Goal: Task Accomplishment & Management: Manage account settings

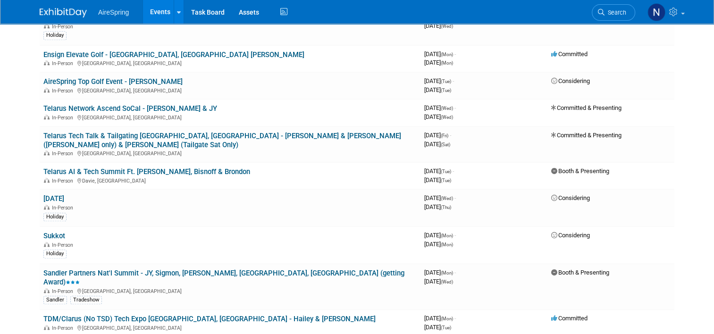
scroll to position [896, 0]
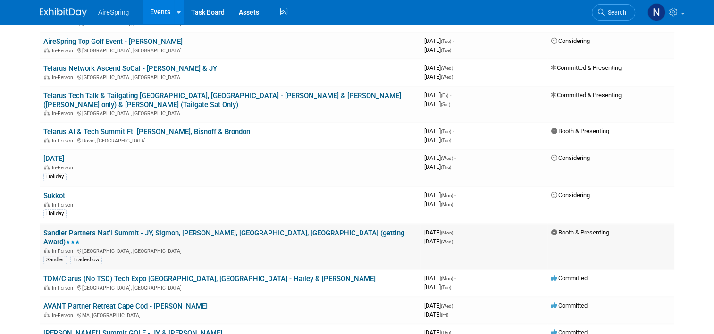
click at [98, 229] on link "Sandler Partners Nat'l Summit - JY, Sigmon, [PERSON_NAME], [GEOGRAPHIC_DATA], […" at bounding box center [223, 237] width 361 height 17
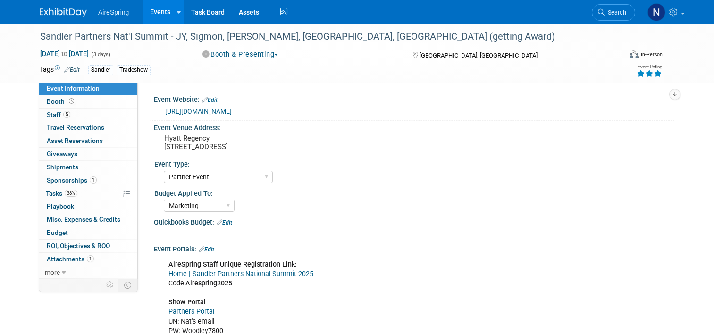
select select "Partner Event"
select select "Marketing"
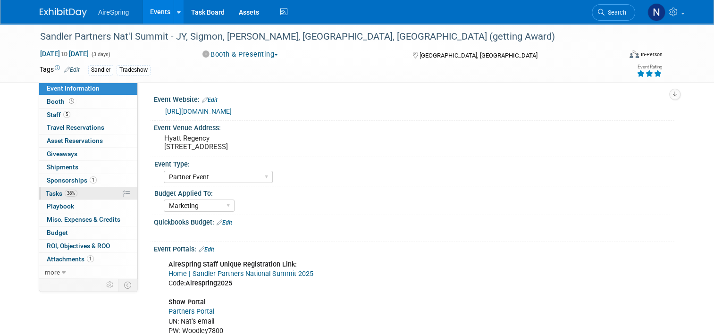
click at [91, 194] on link "38% Tasks 38%" at bounding box center [88, 193] width 98 height 13
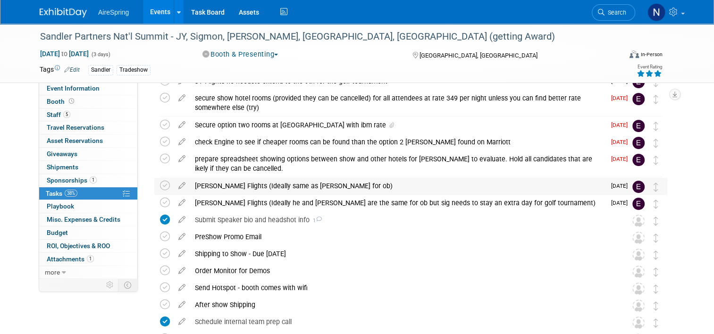
scroll to position [94, 0]
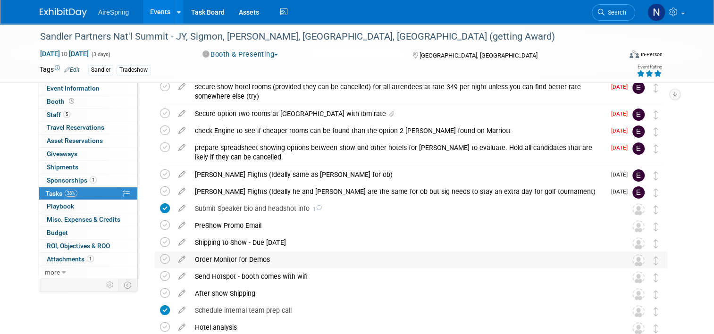
click at [211, 261] on div "Order Monitor for Demos" at bounding box center [401, 259] width 423 height 16
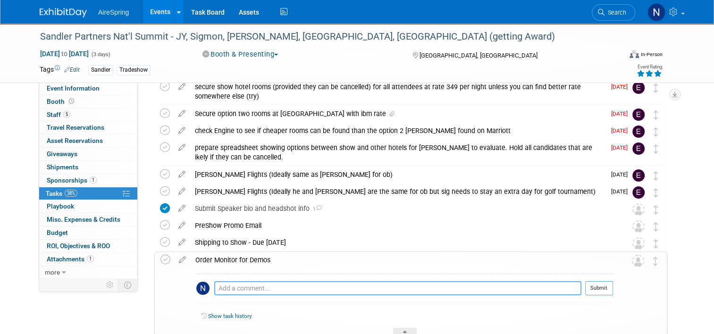
click at [224, 291] on textarea at bounding box center [397, 288] width 367 height 14
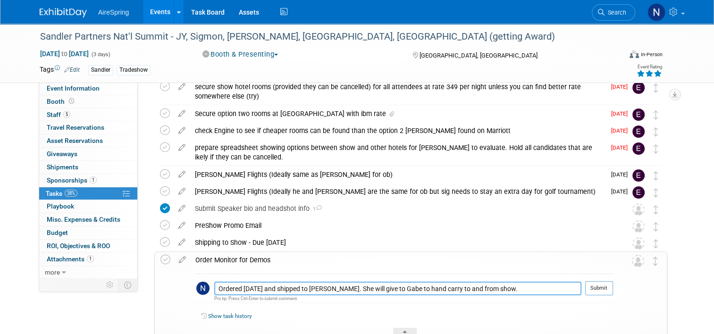
click at [492, 284] on textarea "Ordered 8.22.25 and shipped to Lisa. She will give to Gabe to hand carry to and…" at bounding box center [397, 289] width 367 height 14
drag, startPoint x: 432, startPoint y: 290, endPoint x: 444, endPoint y: 311, distance: 24.1
click at [255, 293] on textarea "Ordered 8.22.25 and shipped to Lisa. She will give to Gabe to hand carry to and…" at bounding box center [397, 289] width 367 height 14
drag, startPoint x: 527, startPoint y: 292, endPoint x: 208, endPoint y: 293, distance: 318.8
click at [214, 293] on textarea "Ordered 8.22.25 and shipped to Lisa. She will give to Gabe to hand carry to and…" at bounding box center [397, 289] width 367 height 14
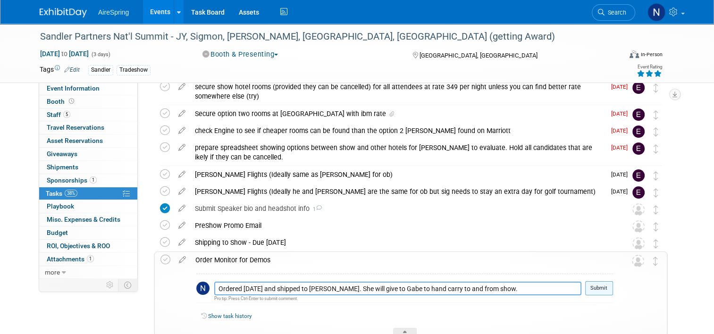
type textarea "Ordered 8.22.25 and shipped to Lisa. She will give to Gabe to hand carry to and…"
click at [611, 288] on button "Submit" at bounding box center [599, 288] width 28 height 14
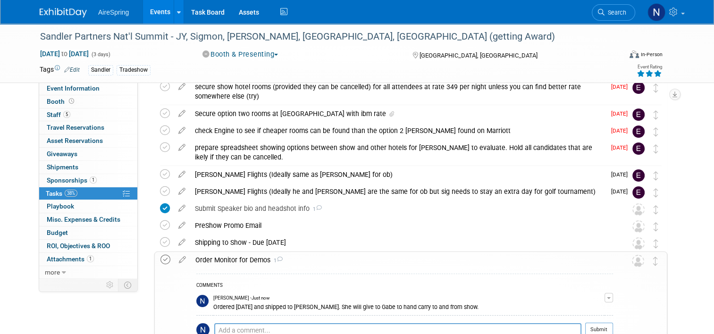
click at [162, 258] on icon at bounding box center [165, 260] width 10 height 10
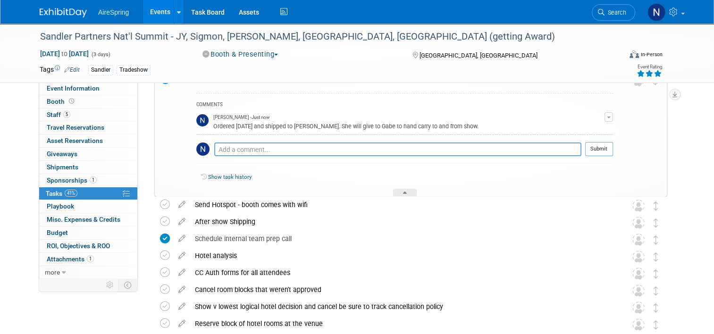
scroll to position [283, 0]
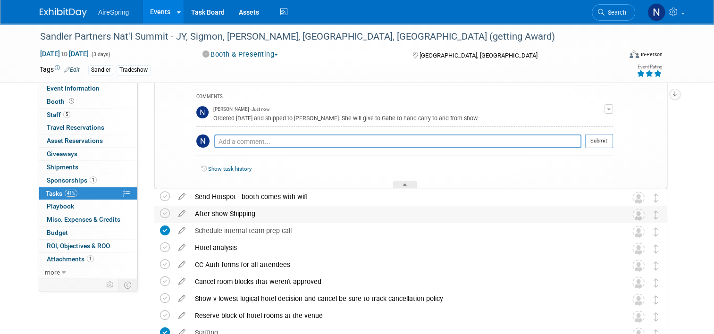
click at [226, 215] on div "After show Shipping" at bounding box center [401, 214] width 423 height 16
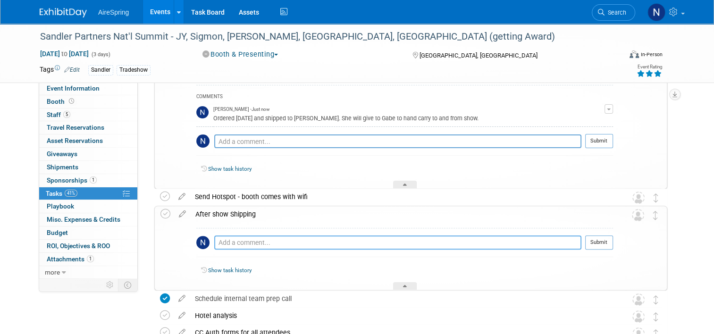
click at [232, 241] on textarea at bounding box center [397, 242] width 367 height 14
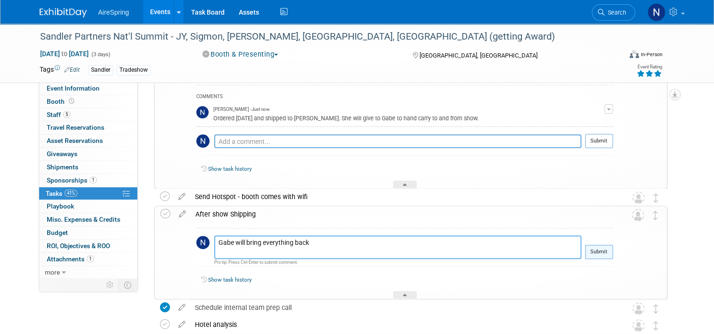
type textarea "Gabe will bring everything back"
click at [604, 251] on button "Submit" at bounding box center [599, 252] width 28 height 14
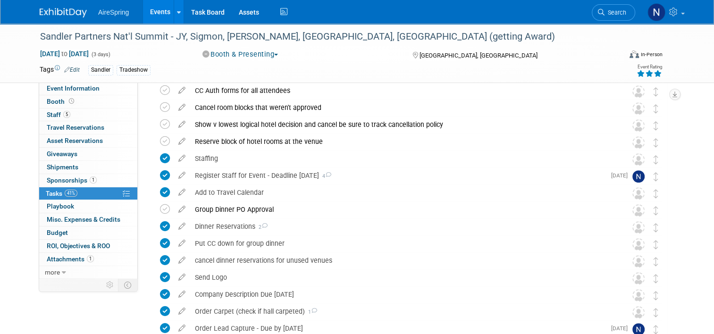
scroll to position [660, 0]
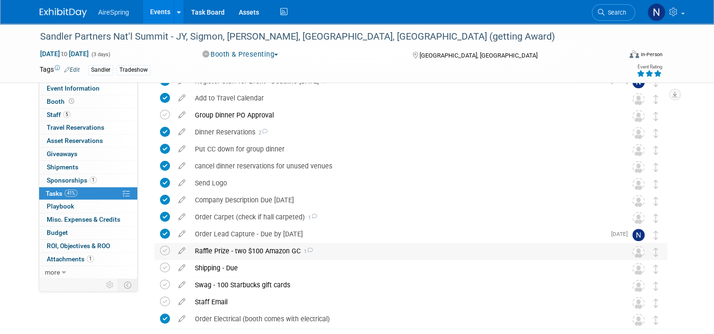
click at [272, 252] on div "Raffle Prize - two $100 Amazon GC 1" at bounding box center [401, 251] width 423 height 16
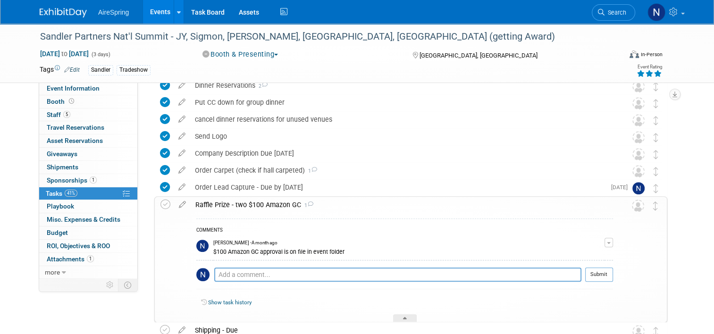
scroll to position [707, 0]
click at [281, 271] on textarea at bounding box center [397, 274] width 367 height 14
paste textarea "Ordered 8.22.25 and shipped to Lisa. She will give to Gabe to hand carry to and…"
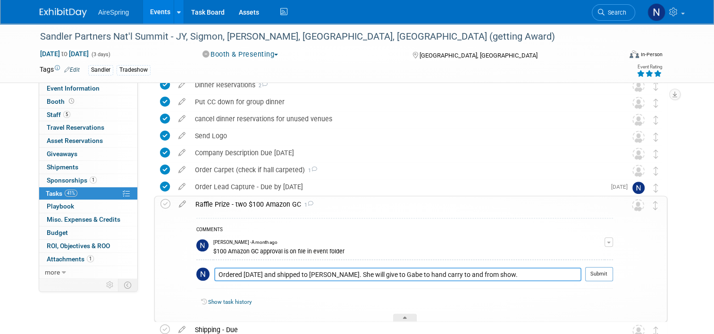
drag, startPoint x: 458, startPoint y: 275, endPoint x: 431, endPoint y: 275, distance: 27.4
click at [431, 275] on textarea "Ordered 8.22.25 and shipped to Lisa. She will give to Gabe to hand carry to and…" at bounding box center [397, 274] width 367 height 14
type textarea "Ordered 8.22.25 and shipped to Lisa. She will give to Gabe to hand carry to sho…"
click at [609, 278] on button "Submit" at bounding box center [599, 274] width 28 height 14
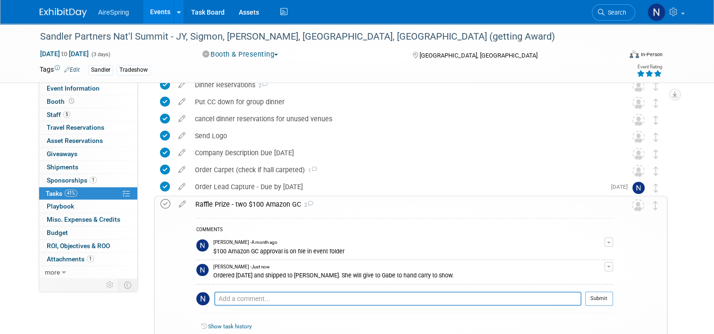
click at [160, 206] on icon at bounding box center [165, 204] width 10 height 10
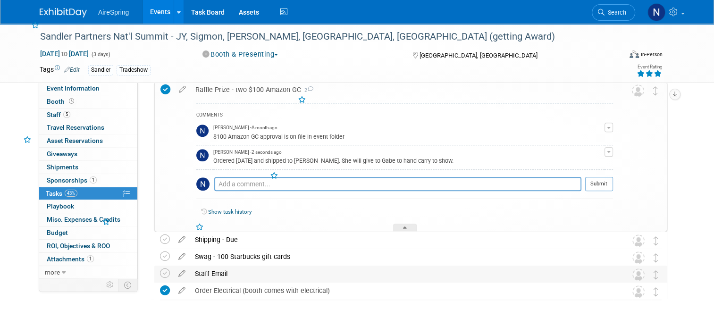
scroll to position [845, 0]
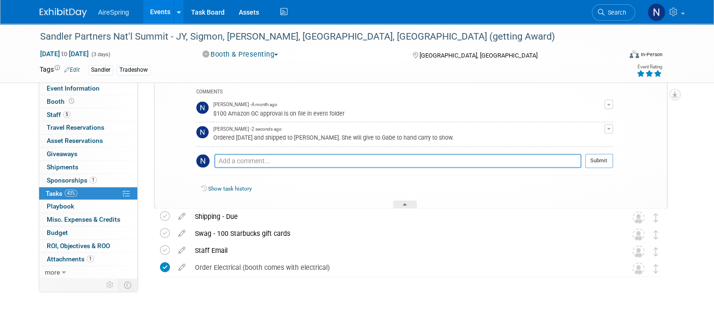
click at [157, 19] on link "Events" at bounding box center [160, 12] width 34 height 24
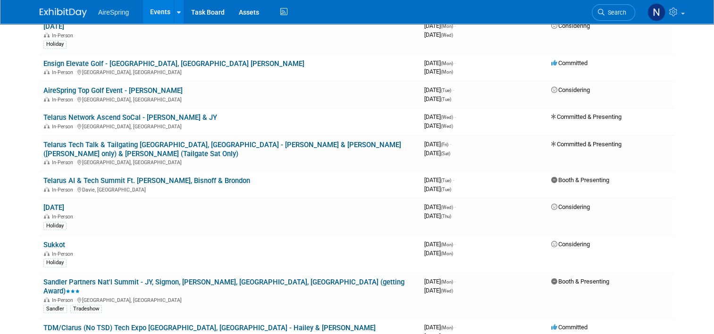
scroll to position [849, 0]
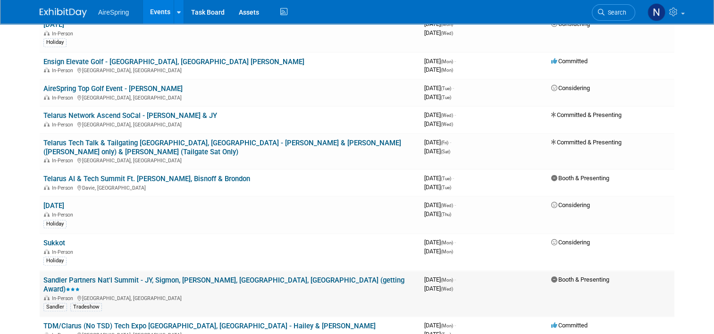
click at [136, 276] on link "Sandler Partners Nat'l Summit - JY, Sigmon, [PERSON_NAME], [GEOGRAPHIC_DATA], […" at bounding box center [223, 284] width 361 height 17
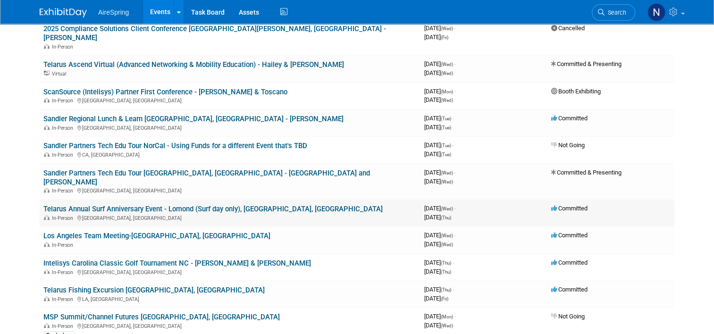
scroll to position [330, 0]
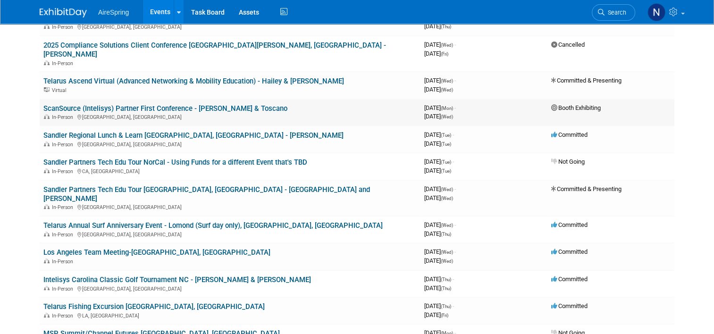
click at [189, 104] on link "ScanSource (Intelisys) Partner First Conference - [PERSON_NAME] & Toscano" at bounding box center [165, 108] width 244 height 8
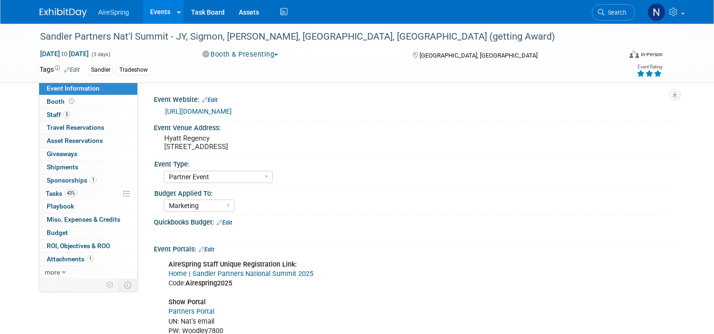
select select "Partner Event"
select select "Marketing"
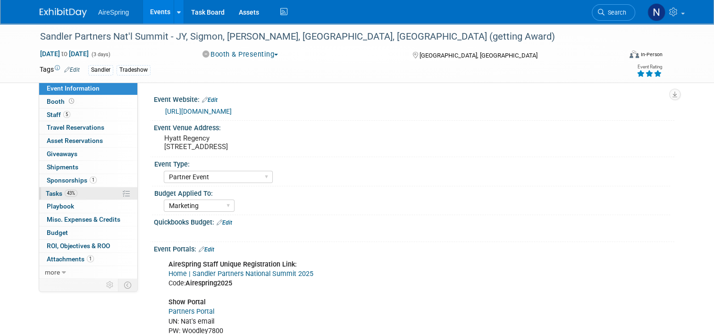
click at [66, 192] on span "43%" at bounding box center [71, 193] width 13 height 7
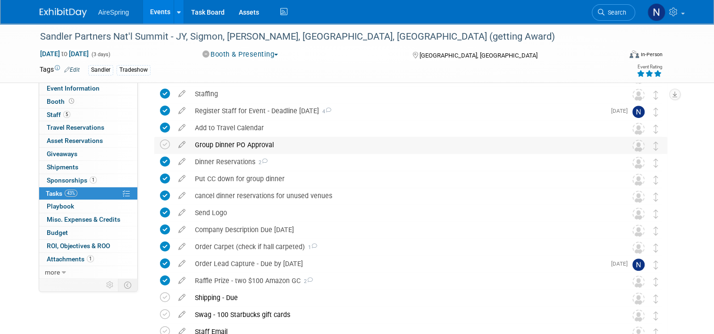
scroll to position [493, 0]
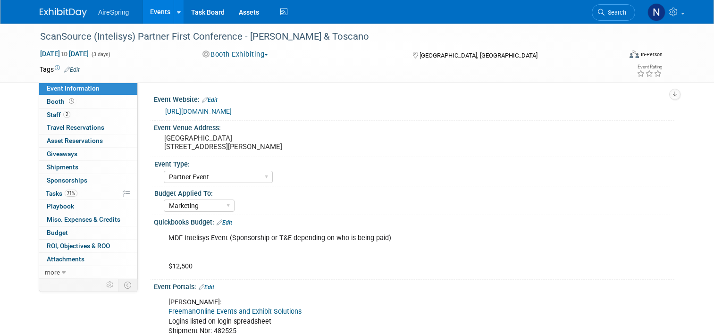
select select "Partner Event"
select select "Marketing"
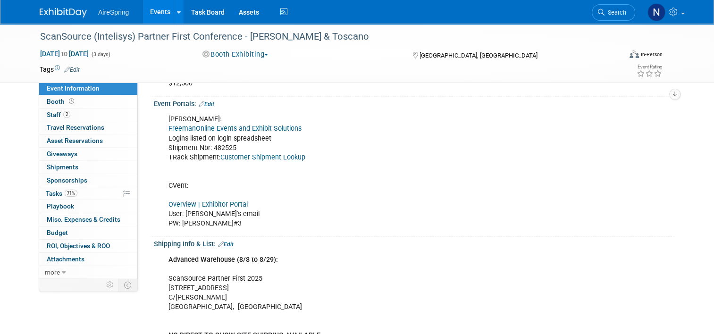
scroll to position [189, 0]
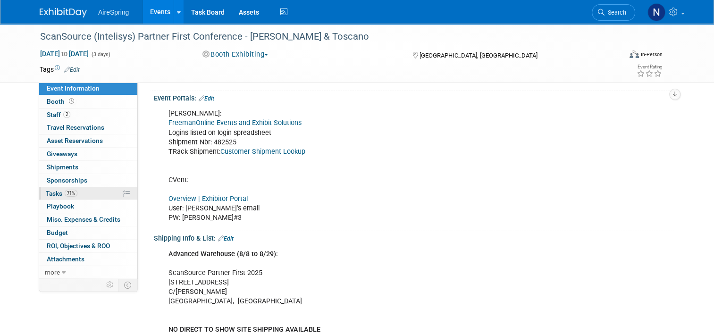
click at [84, 188] on link "71% Tasks 71%" at bounding box center [88, 193] width 98 height 13
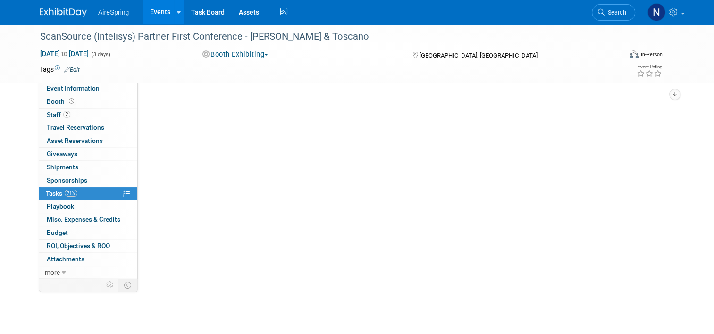
scroll to position [0, 0]
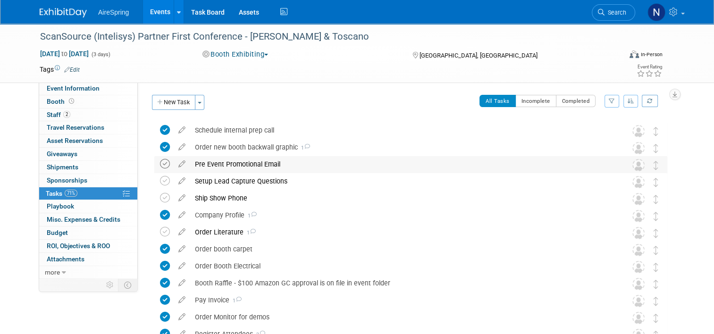
click at [160, 164] on icon at bounding box center [165, 164] width 10 height 10
click at [161, 197] on icon at bounding box center [165, 198] width 10 height 10
click at [162, 234] on icon at bounding box center [165, 232] width 10 height 10
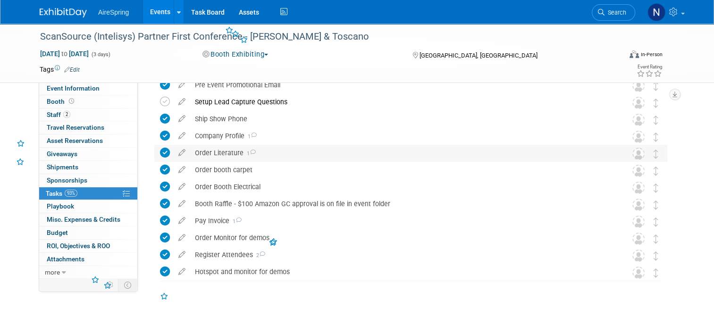
scroll to position [83, 0]
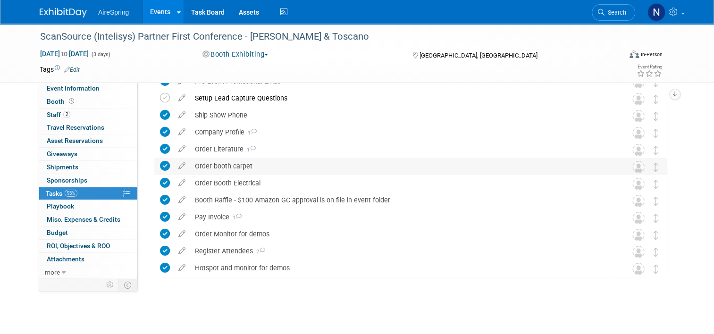
click at [211, 166] on div "Order booth carpet" at bounding box center [401, 166] width 423 height 16
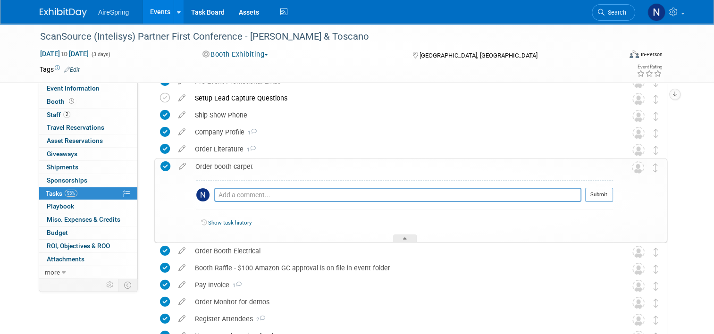
click at [212, 166] on div "Order booth carpet" at bounding box center [402, 166] width 422 height 16
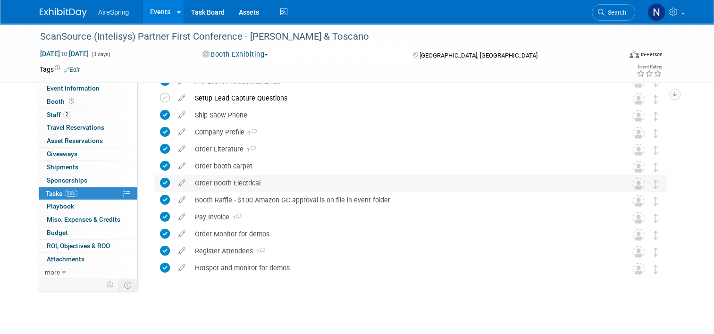
click at [208, 182] on div "Order Booth Electrical" at bounding box center [401, 183] width 423 height 16
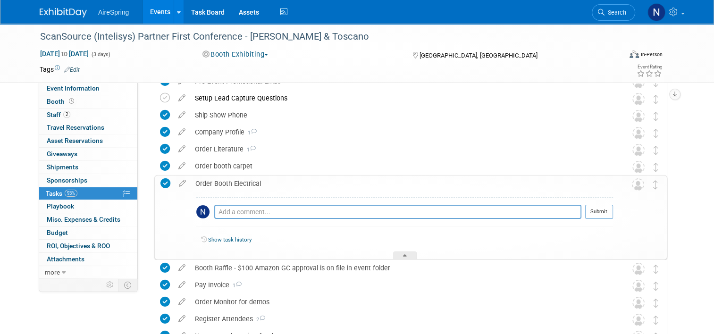
click at [208, 184] on div "Order Booth Electrical" at bounding box center [402, 183] width 422 height 16
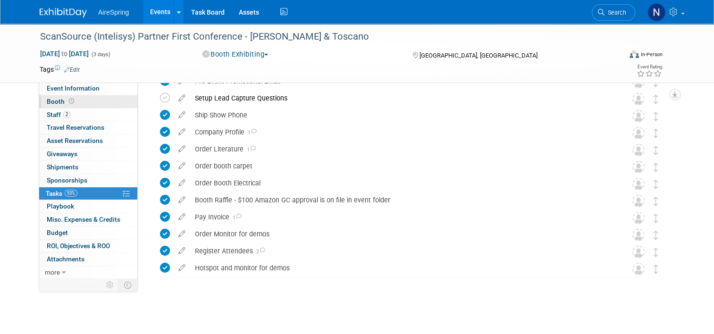
click at [96, 101] on link "Booth" at bounding box center [88, 101] width 98 height 13
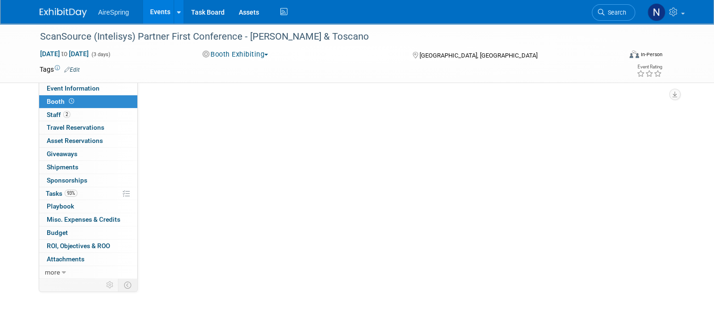
scroll to position [0, 0]
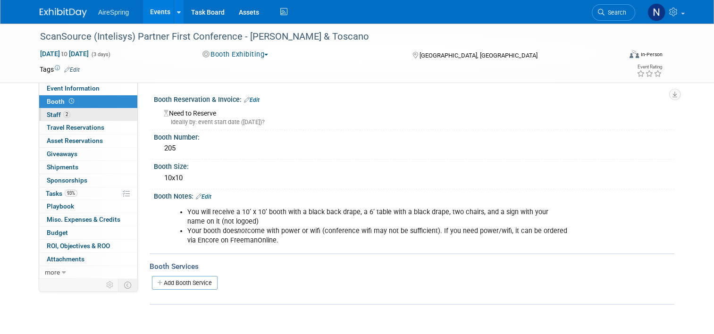
click at [51, 116] on span "Staff 2" at bounding box center [59, 115] width 24 height 8
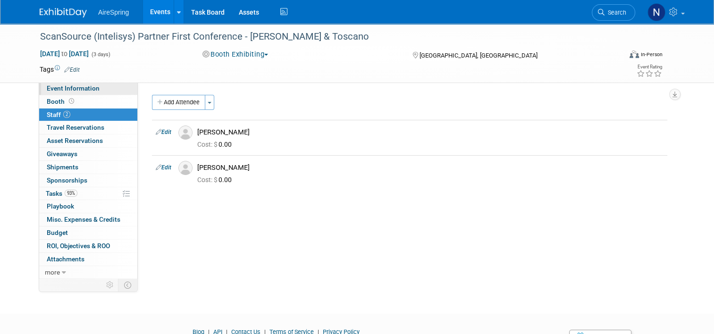
click at [73, 87] on span "Event Information" at bounding box center [73, 88] width 53 height 8
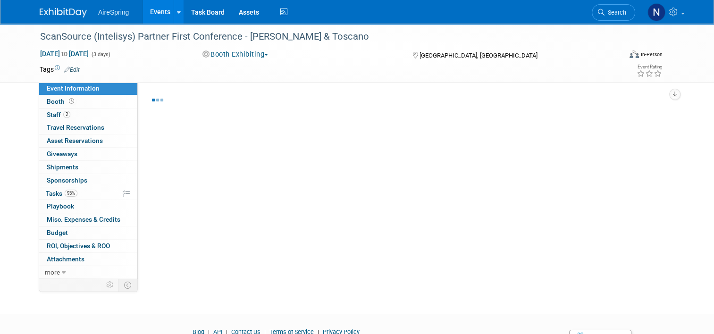
select select "Partner Event"
select select "Marketing"
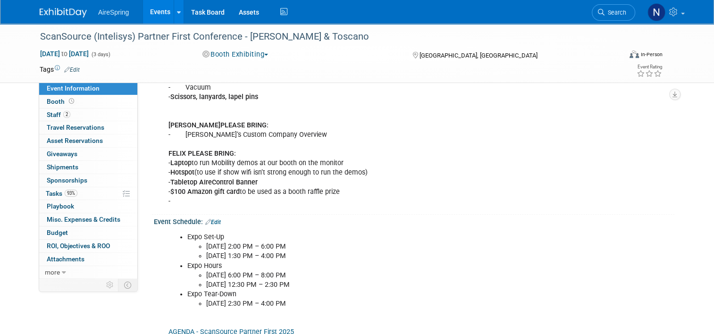
scroll to position [613, 0]
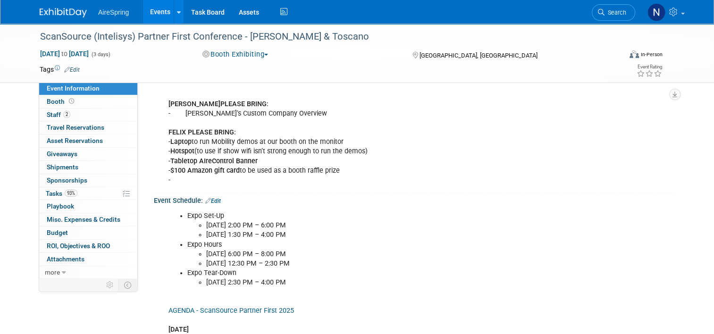
click at [324, 278] on li "[DATE] 2:30 PM – 4:00 PM" at bounding box center [386, 282] width 361 height 9
drag, startPoint x: 313, startPoint y: 278, endPoint x: 202, endPoint y: 280, distance: 110.8
click at [206, 280] on li "[DATE] 2:30 PM – 4:00 PM" at bounding box center [386, 282] width 361 height 9
